Goal: Task Accomplishment & Management: Use online tool/utility

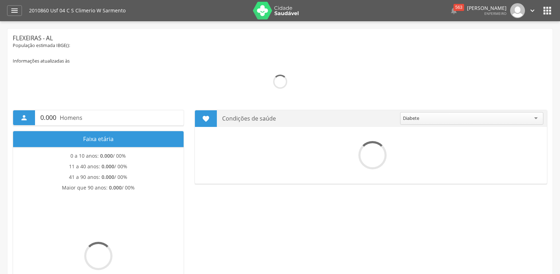
click at [16, 15] on div "" at bounding box center [14, 10] width 15 height 11
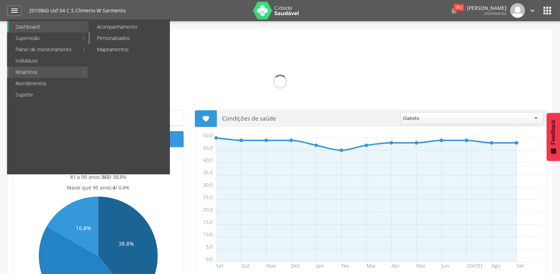
click at [128, 37] on link "Personalizados" at bounding box center [130, 38] width 80 height 11
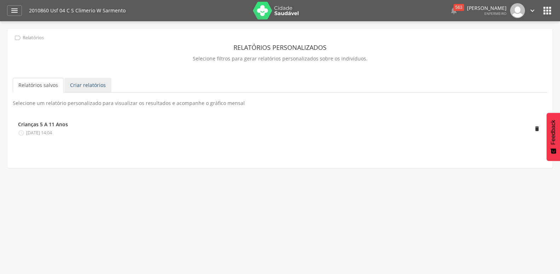
click at [81, 85] on link "Criar relatórios" at bounding box center [87, 85] width 47 height 15
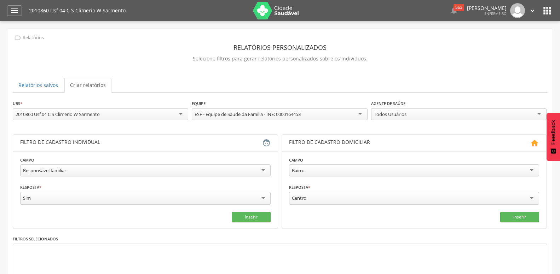
click at [71, 170] on div "Responsável familiar" at bounding box center [145, 171] width 251 height 12
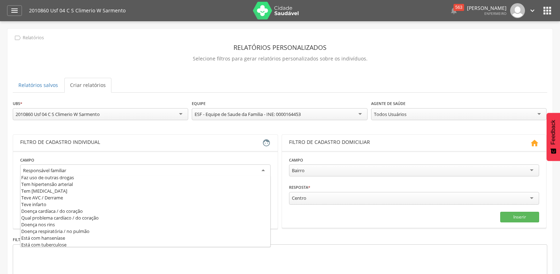
scroll to position [229, 0]
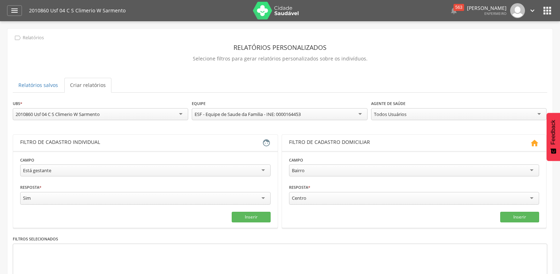
click at [246, 222] on section "**********" at bounding box center [145, 189] width 265 height 77
click at [247, 218] on button "Inserir" at bounding box center [251, 217] width 39 height 11
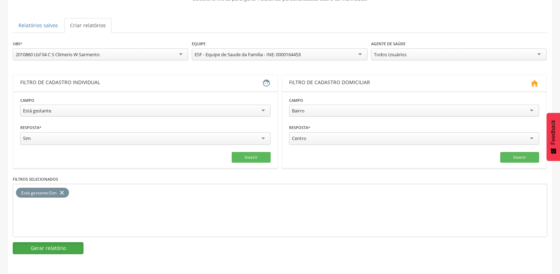
click at [79, 242] on button "Gerar relatório" at bounding box center [48, 248] width 71 height 12
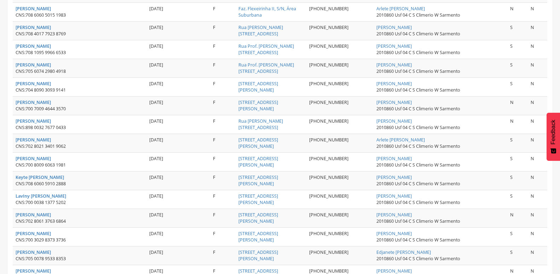
scroll to position [426, 0]
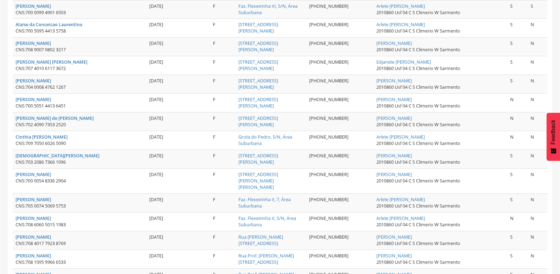
scroll to position [222, 0]
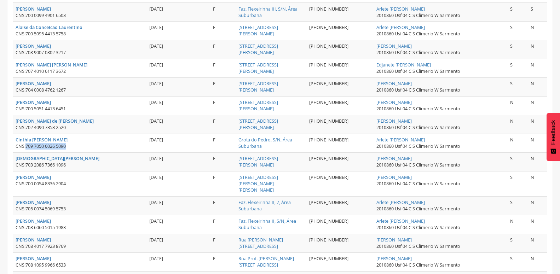
drag, startPoint x: 27, startPoint y: 147, endPoint x: 72, endPoint y: 145, distance: 45.0
click at [72, 145] on div "CNS: 709 7050 6026 5090" at bounding box center [80, 146] width 128 height 6
copy span "709 7050 6026 5090"
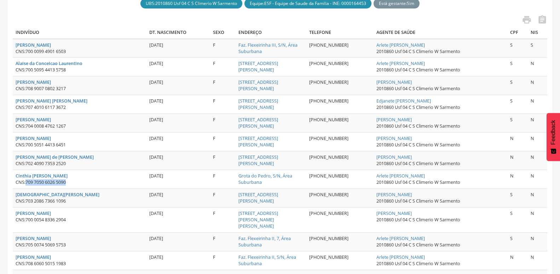
scroll to position [0, 0]
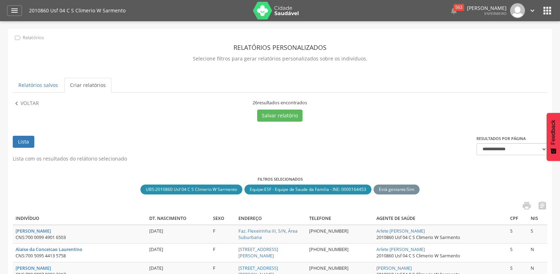
click at [36, 108] on div " Voltar" at bounding box center [78, 111] width 131 height 22
click at [36, 104] on p "Voltar" at bounding box center [30, 104] width 18 height 8
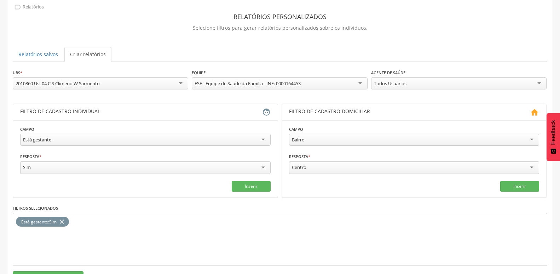
scroll to position [66, 0]
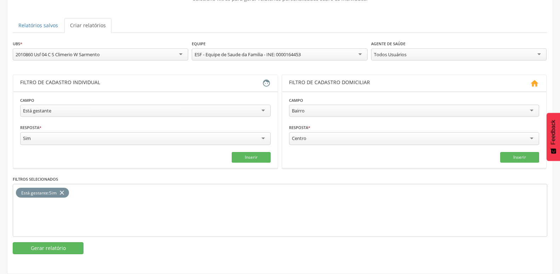
click at [70, 108] on div "Está gestante" at bounding box center [145, 111] width 251 height 12
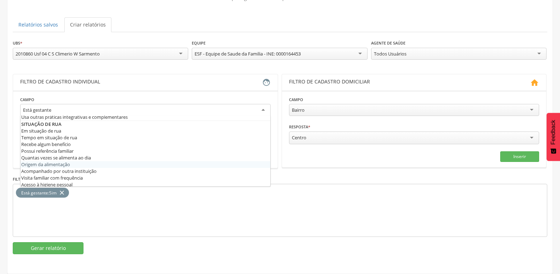
scroll to position [331, 0]
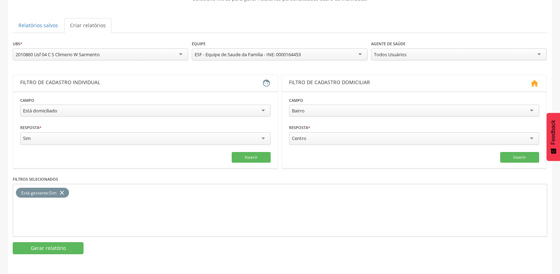
click at [64, 188] on icon "close" at bounding box center [61, 193] width 7 height 10
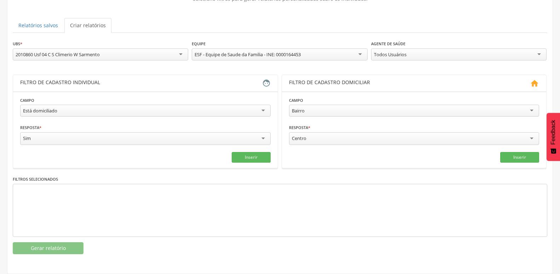
click at [405, 51] on div "Todos Usuários" at bounding box center [390, 54] width 33 height 6
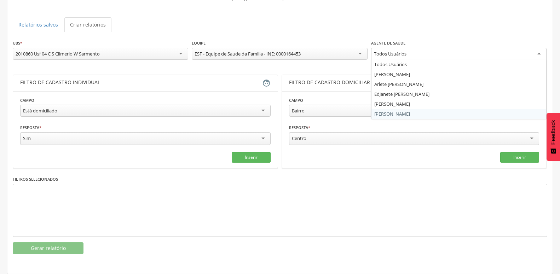
click at [395, 107] on div "**********" at bounding box center [280, 146] width 535 height 215
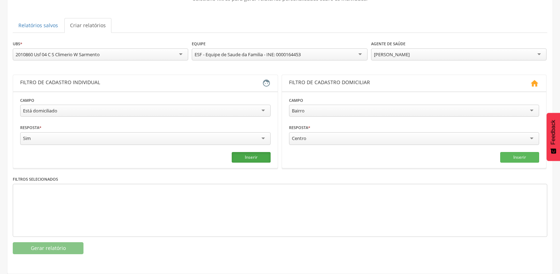
click at [243, 153] on button "Inserir" at bounding box center [251, 157] width 39 height 11
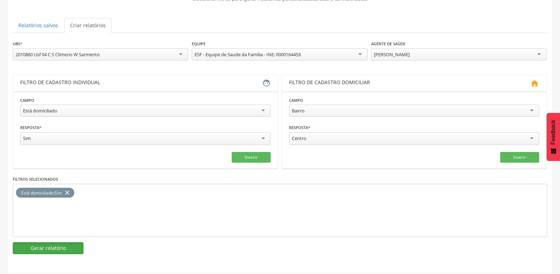
click at [74, 243] on button "Gerar relatório" at bounding box center [48, 248] width 71 height 12
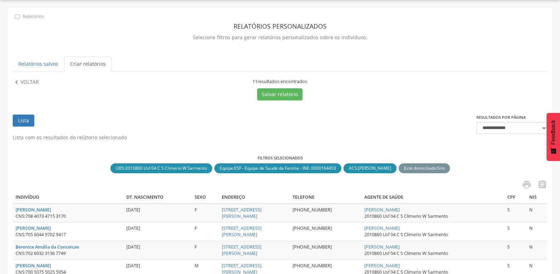
scroll to position [166, 0]
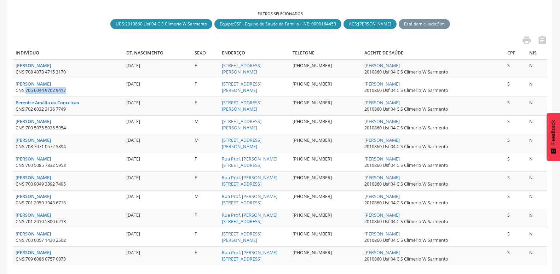
drag, startPoint x: 27, startPoint y: 91, endPoint x: 76, endPoint y: 91, distance: 48.8
click at [76, 91] on div "CNS: 705 6044 9702 9417" at bounding box center [68, 90] width 105 height 6
copy span "705 6044 9702 9417"
